Goal: Task Accomplishment & Management: Complete application form

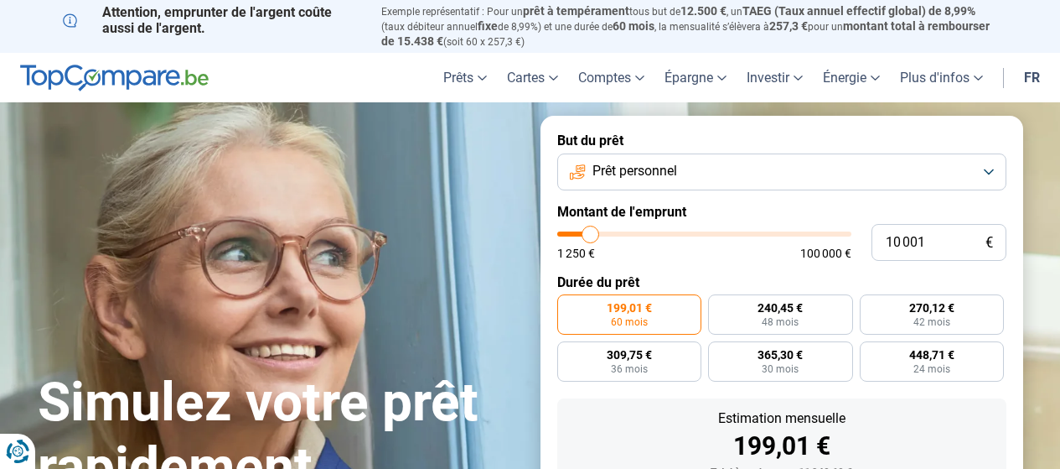
type input "32 750"
type input "32750"
click at [654, 236] on input "range" at bounding box center [704, 233] width 294 height 5
radio input "false"
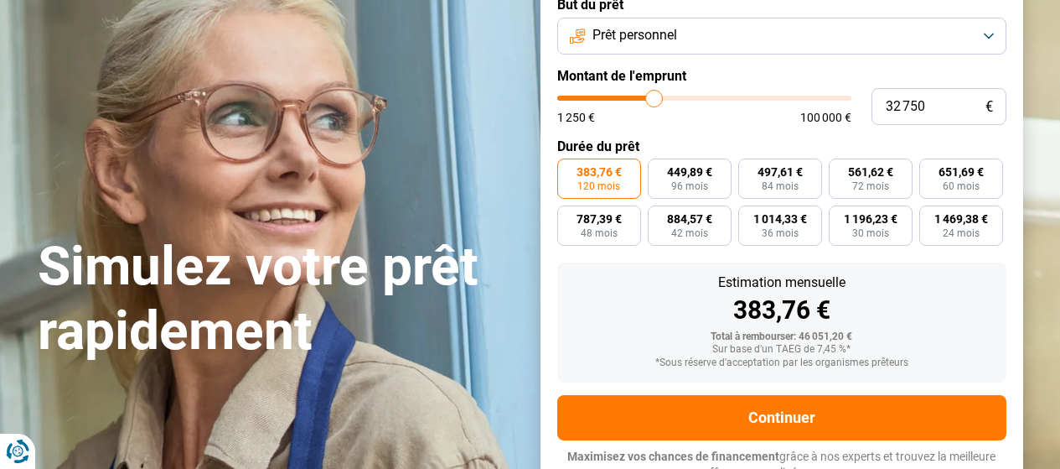
scroll to position [147, 0]
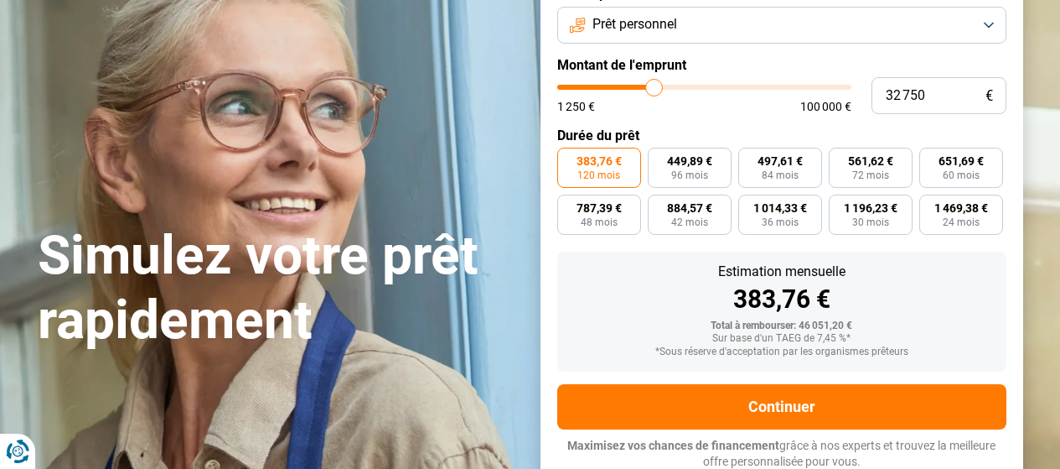
type input "16 250"
type input "16250"
click at [608, 85] on input "range" at bounding box center [704, 87] width 294 height 5
radio input "true"
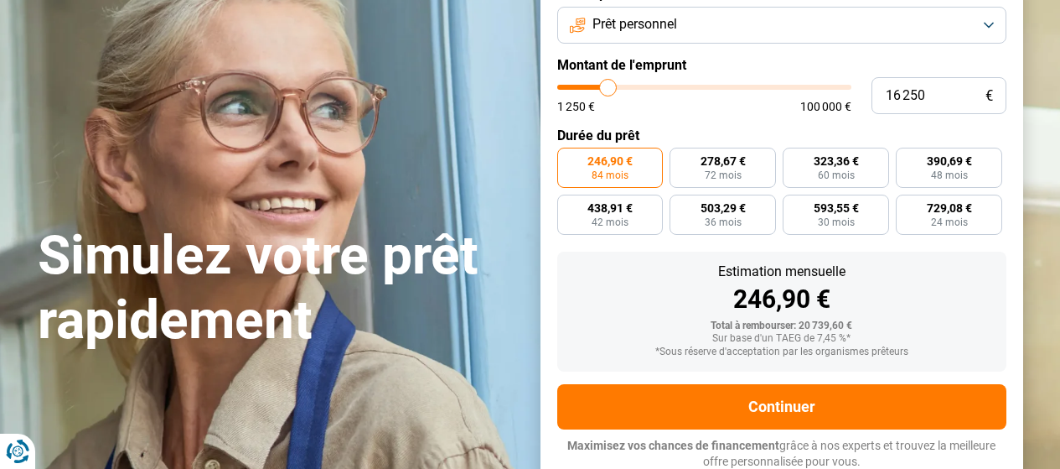
type input "17 000"
type input "17000"
type input "16 500"
type input "16500"
type input "16 250"
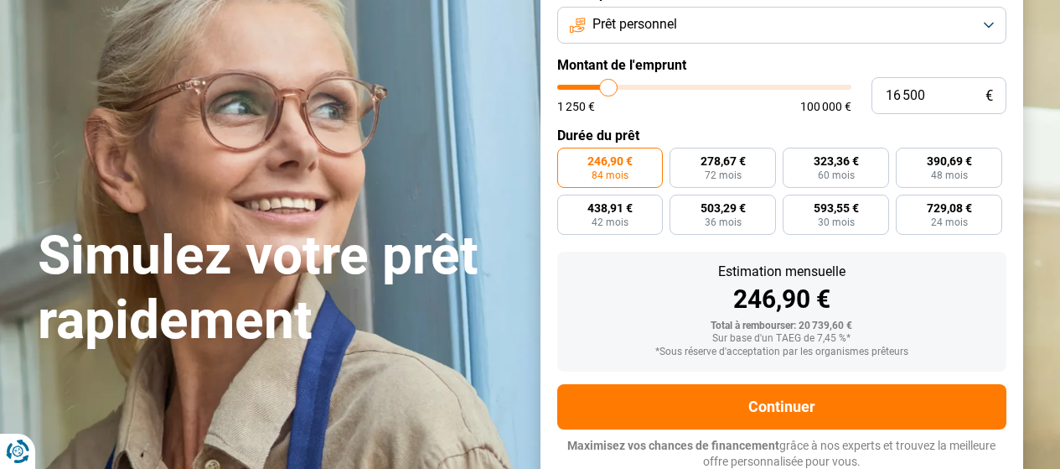
type input "16250"
type input "15 750"
type input "15750"
type input "14 750"
type input "14750"
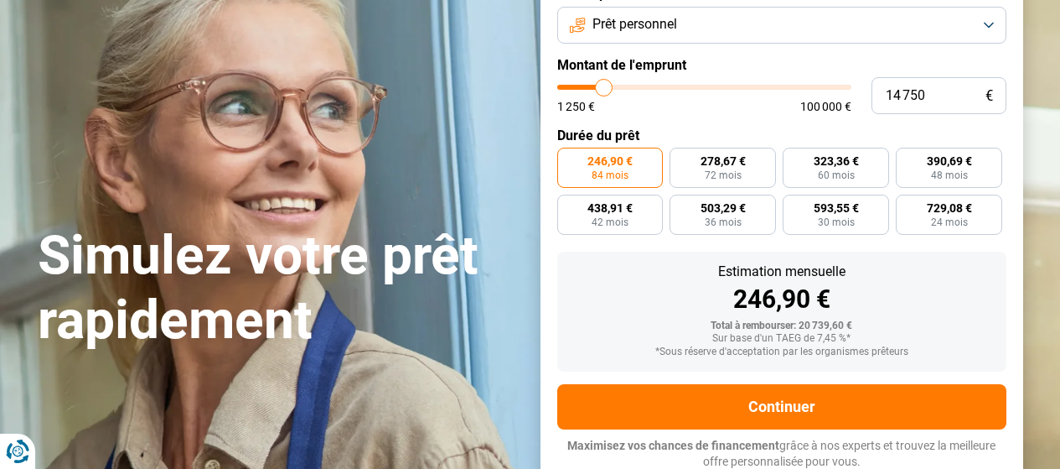
type input "14 250"
type input "14250"
type input "14 000"
type input "14000"
type input "13 500"
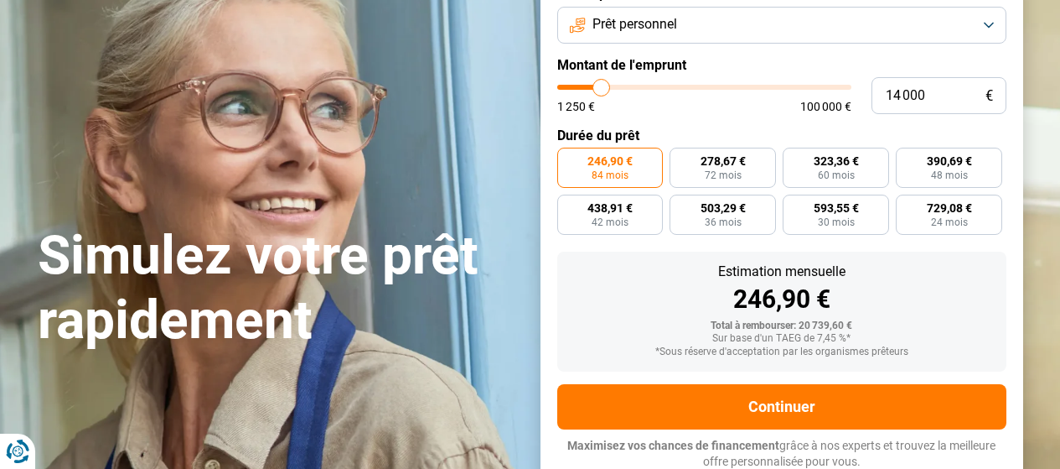
type input "13500"
type input "13 250"
type input "13250"
type input "13 000"
type input "13000"
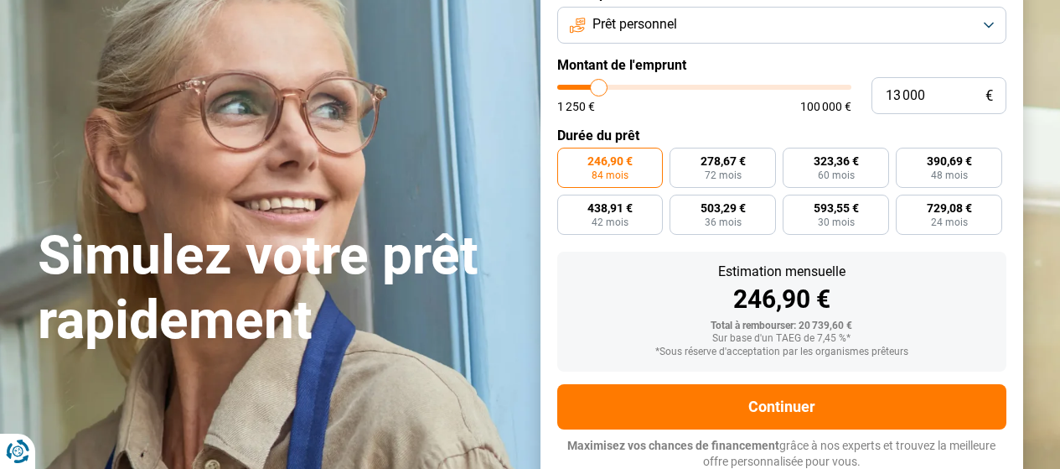
type input "12 750"
type input "12750"
type input "12 500"
type input "12500"
type input "12 000"
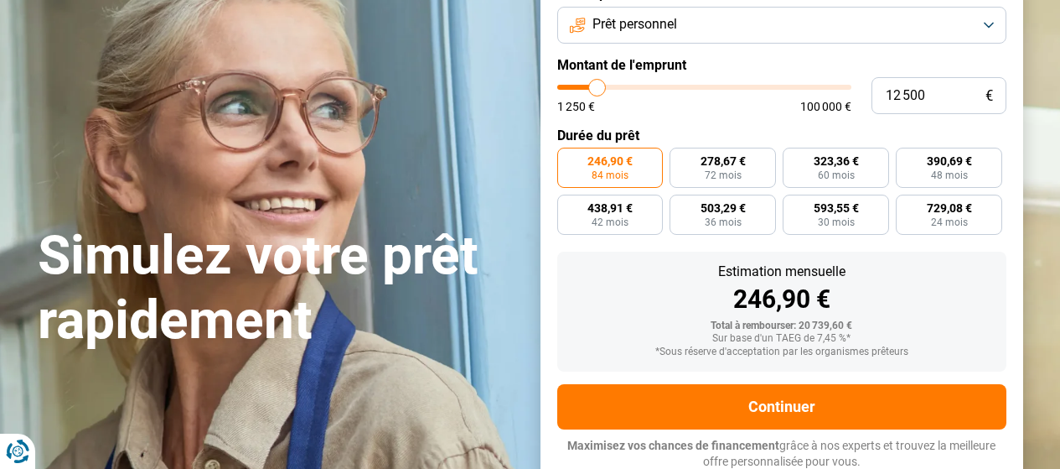
type input "12000"
type input "11 750"
type input "11750"
type input "11 500"
type input "11500"
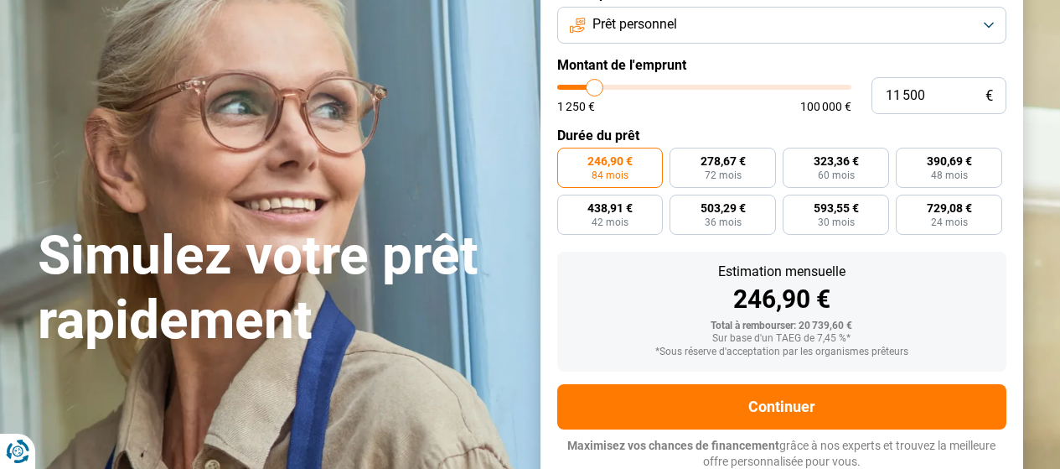
type input "11 250"
type input "11250"
type input "11 000"
type input "11000"
type input "9 750"
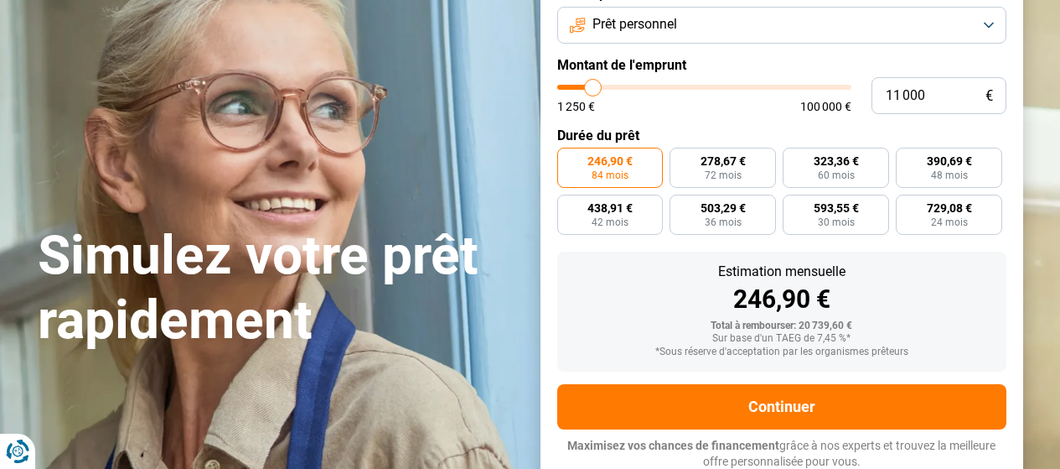
type input "9750"
type input "9 500"
type input "9500"
type input "9 750"
type input "9750"
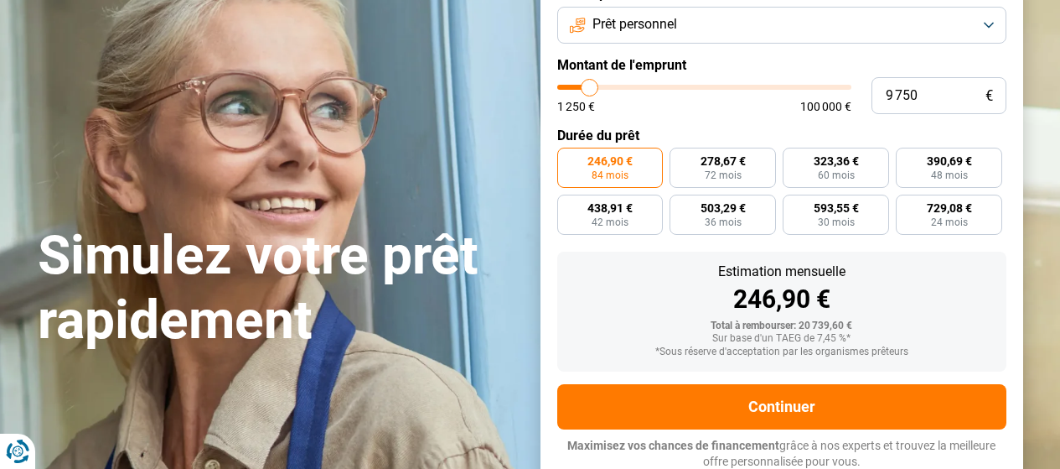
type input "11 750"
type input "11750"
type input "13 250"
type input "13250"
type input "13 000"
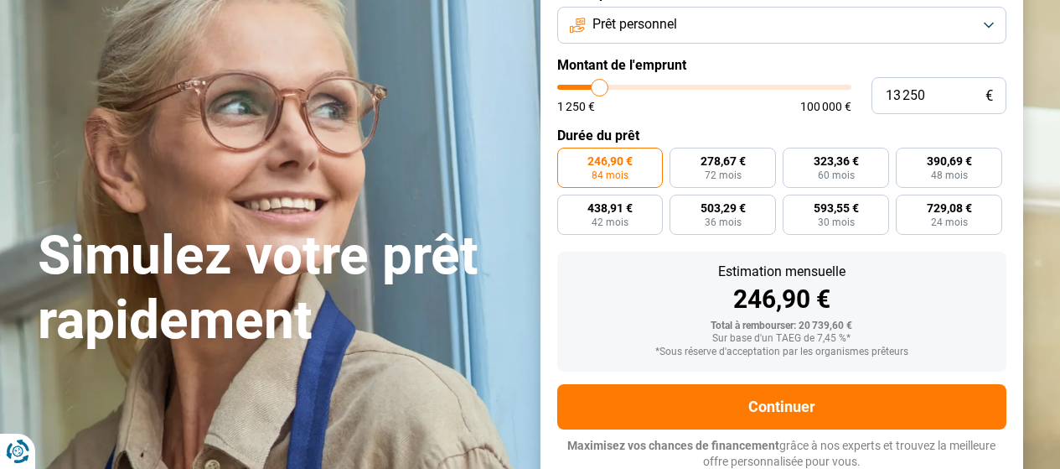
type input "13000"
type input "11 500"
type input "11500"
type input "11 250"
type input "11250"
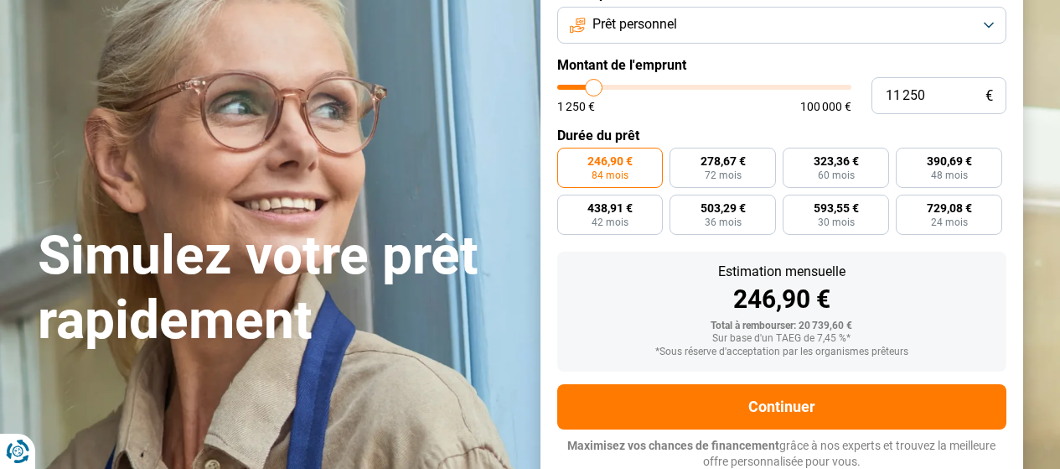
type input "10 500"
type input "10500"
type input "10 250"
type input "10250"
type input "10 000"
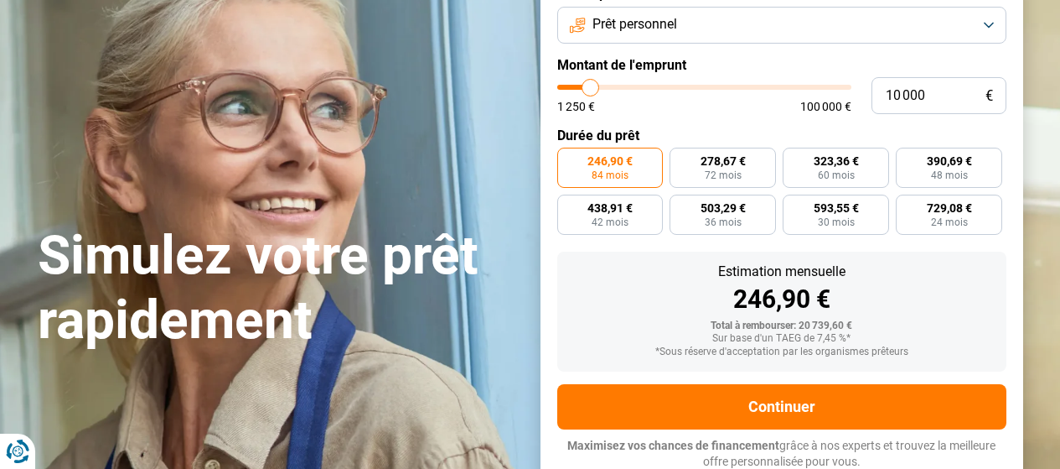
drag, startPoint x: 610, startPoint y: 82, endPoint x: 591, endPoint y: 83, distance: 19.3
type input "10000"
click at [591, 85] on input "range" at bounding box center [704, 87] width 294 height 5
radio input "true"
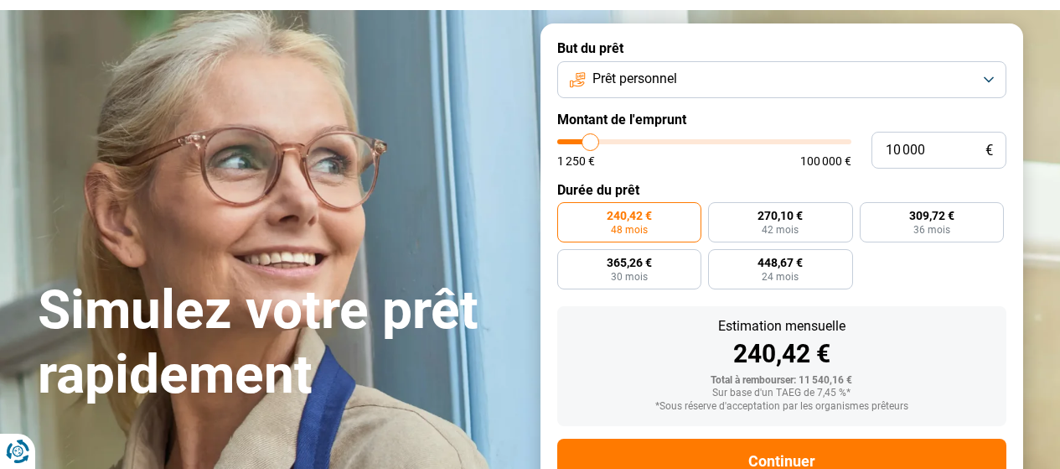
scroll to position [63, 0]
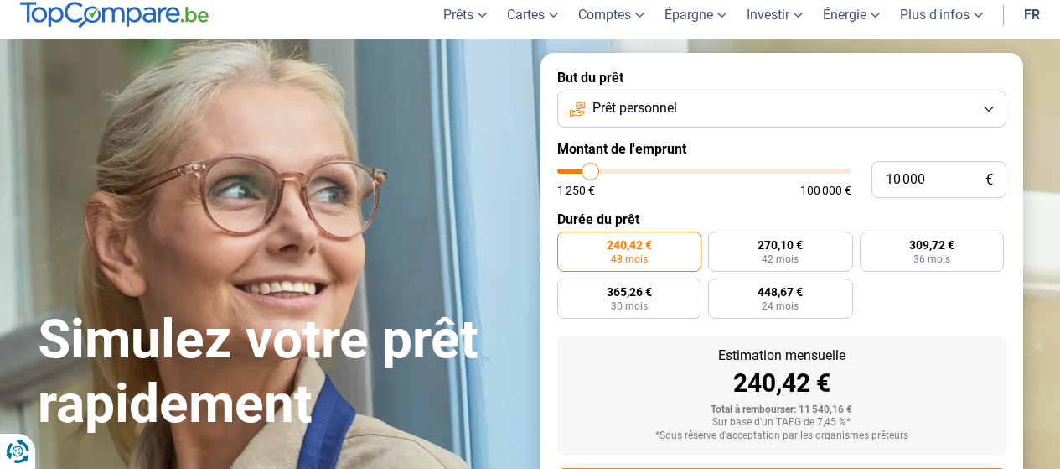
click at [986, 103] on button "Prêt personnel" at bounding box center [781, 109] width 449 height 37
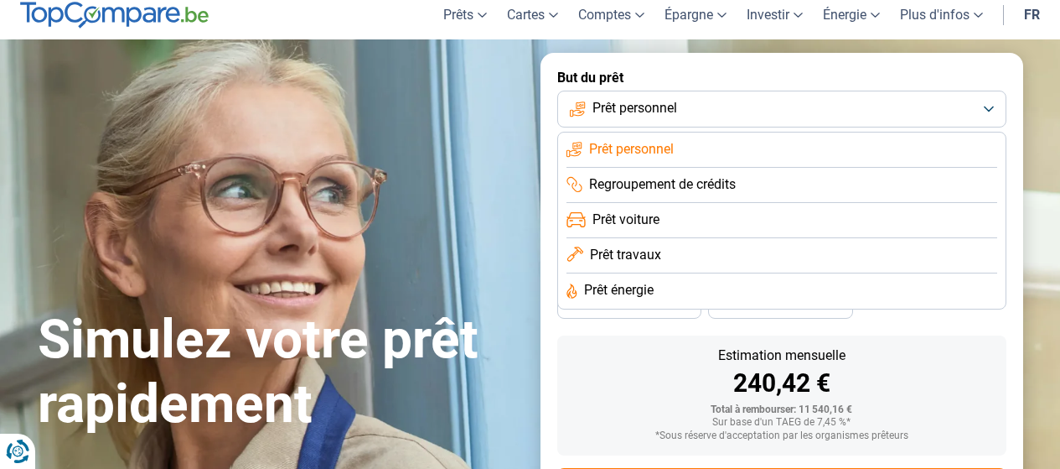
click at [632, 179] on span "Regroupement de crédits" at bounding box center [662, 184] width 147 height 18
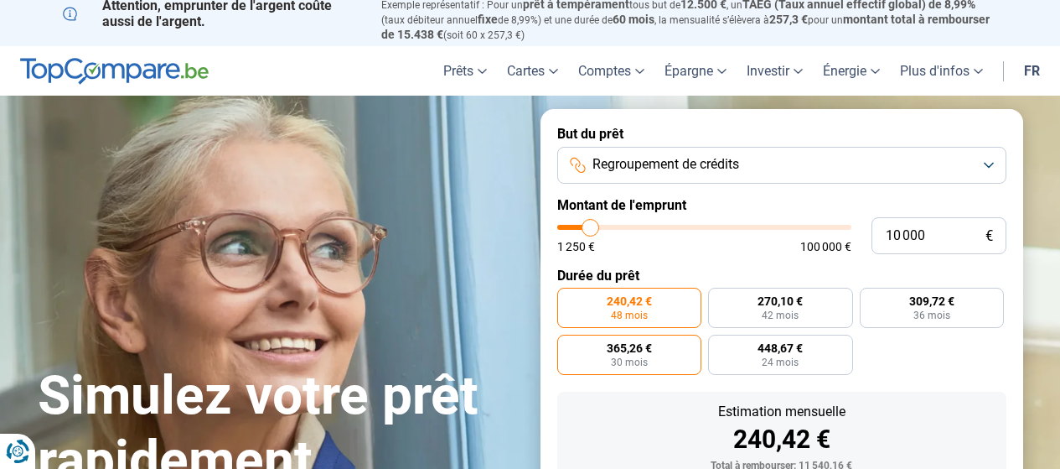
scroll to position [0, 0]
